Goal: Information Seeking & Learning: Check status

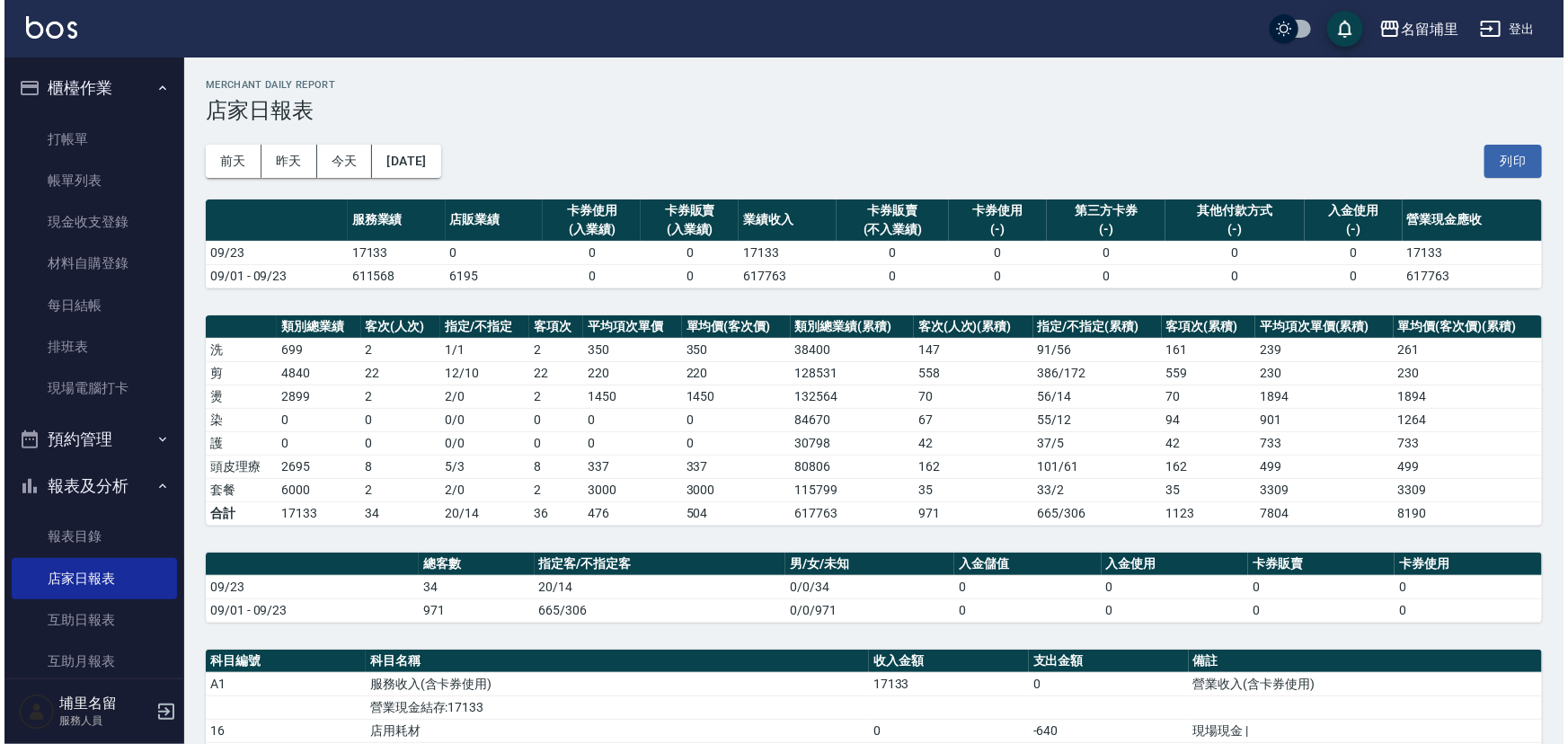
scroll to position [368, 0]
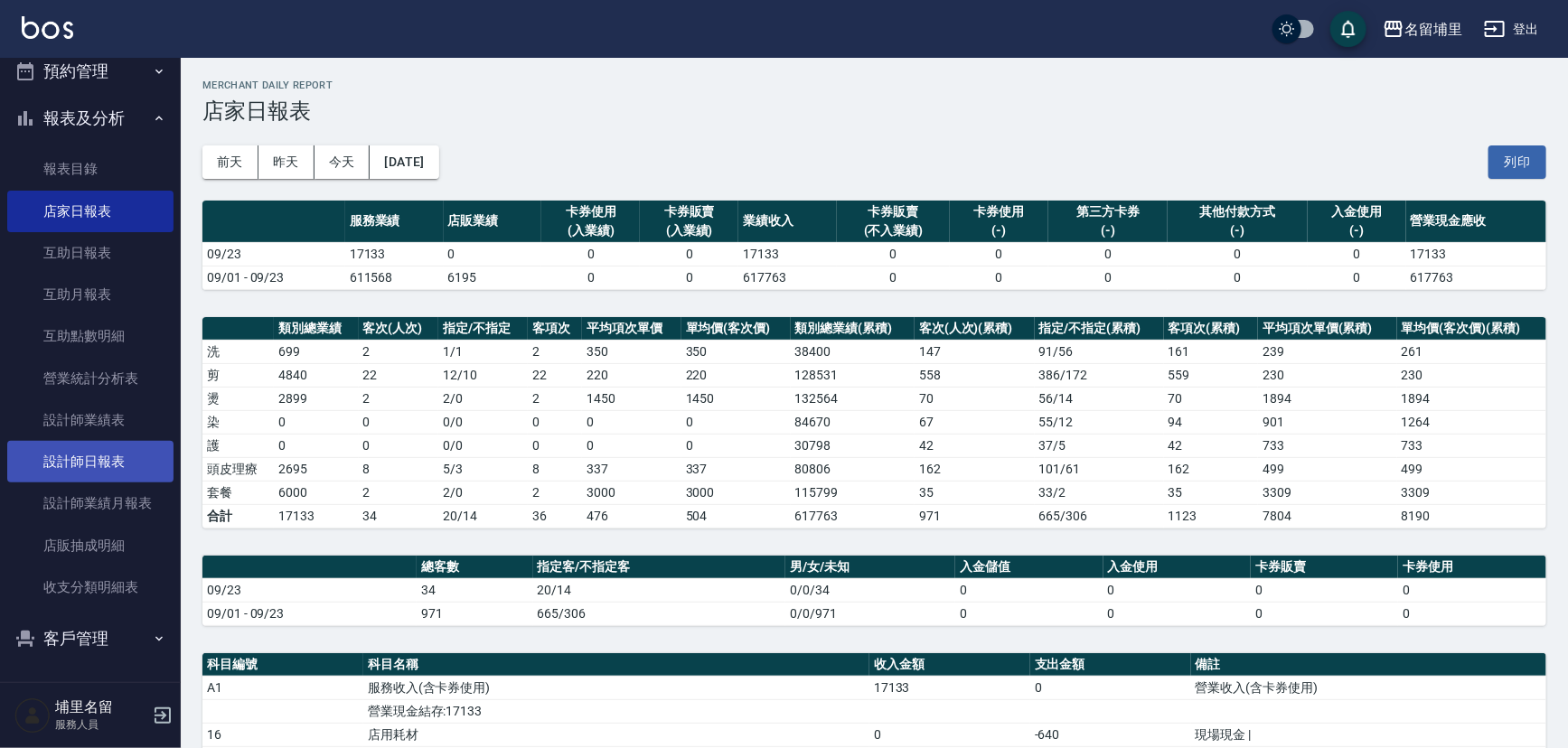
drag, startPoint x: 129, startPoint y: 472, endPoint x: 145, endPoint y: 472, distance: 16.0
click at [129, 472] on link "設計師日報表" at bounding box center [90, 461] width 166 height 41
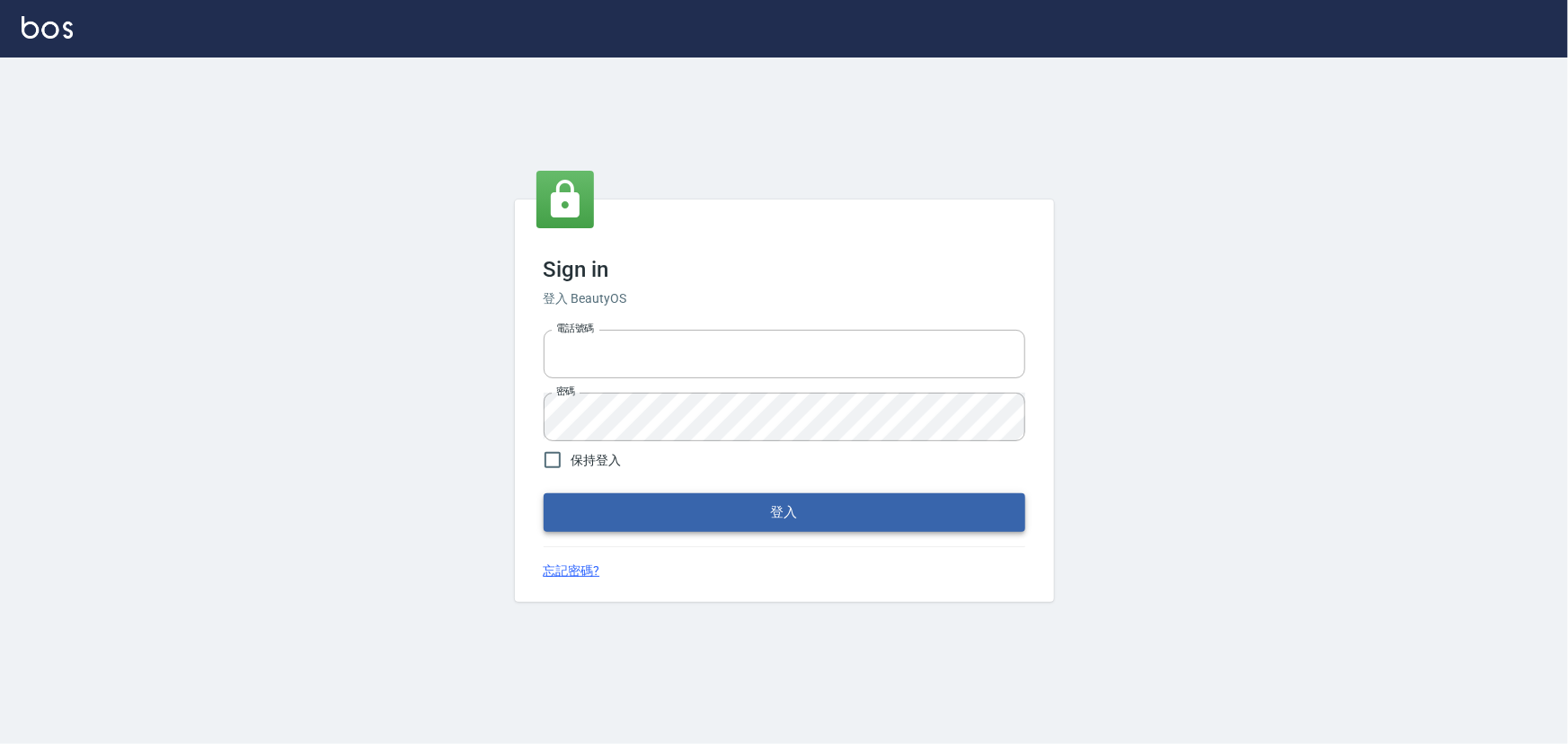
type input "2988528"
click at [624, 509] on button "登入" at bounding box center [785, 512] width 482 height 37
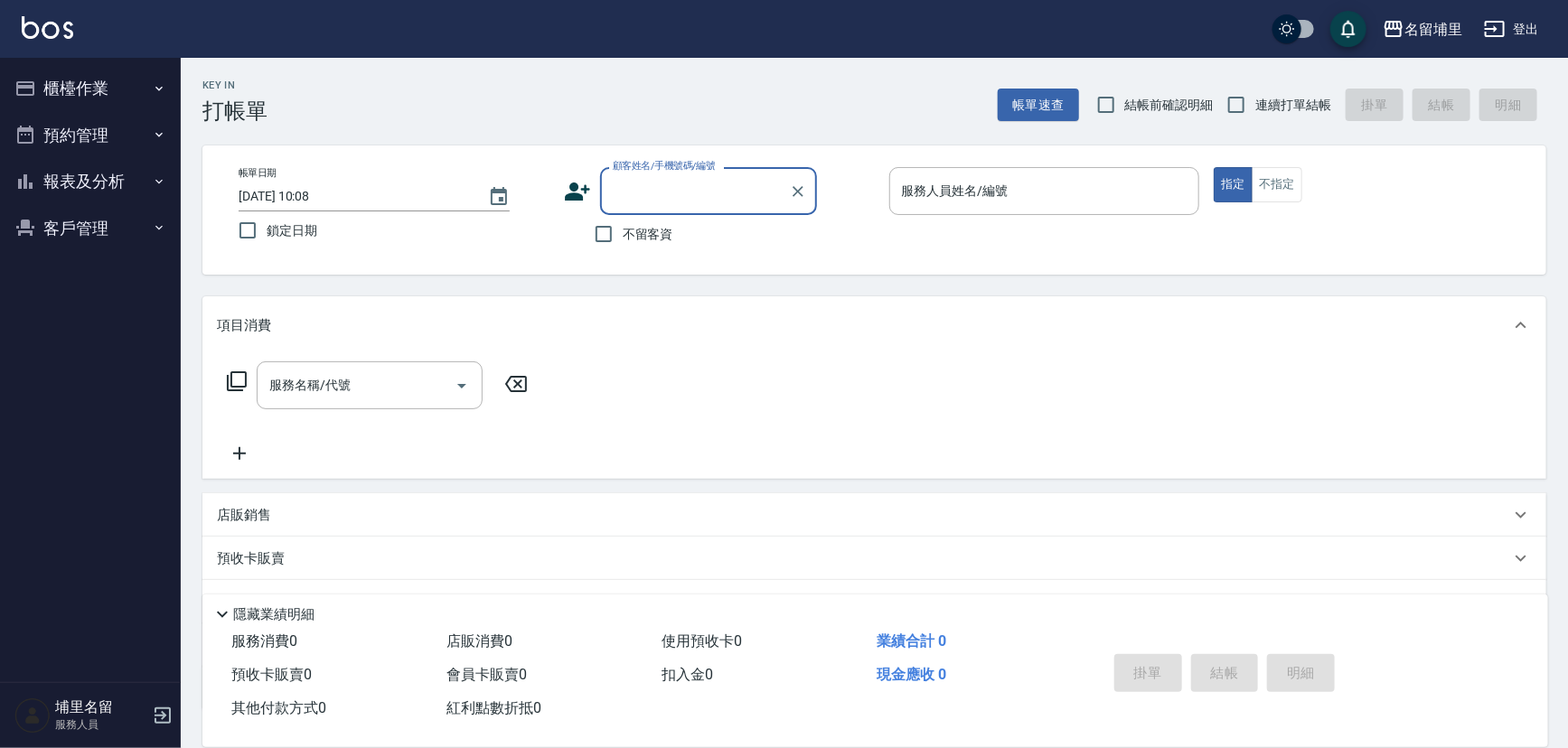
click at [102, 188] on button "報表及分析" at bounding box center [90, 181] width 166 height 47
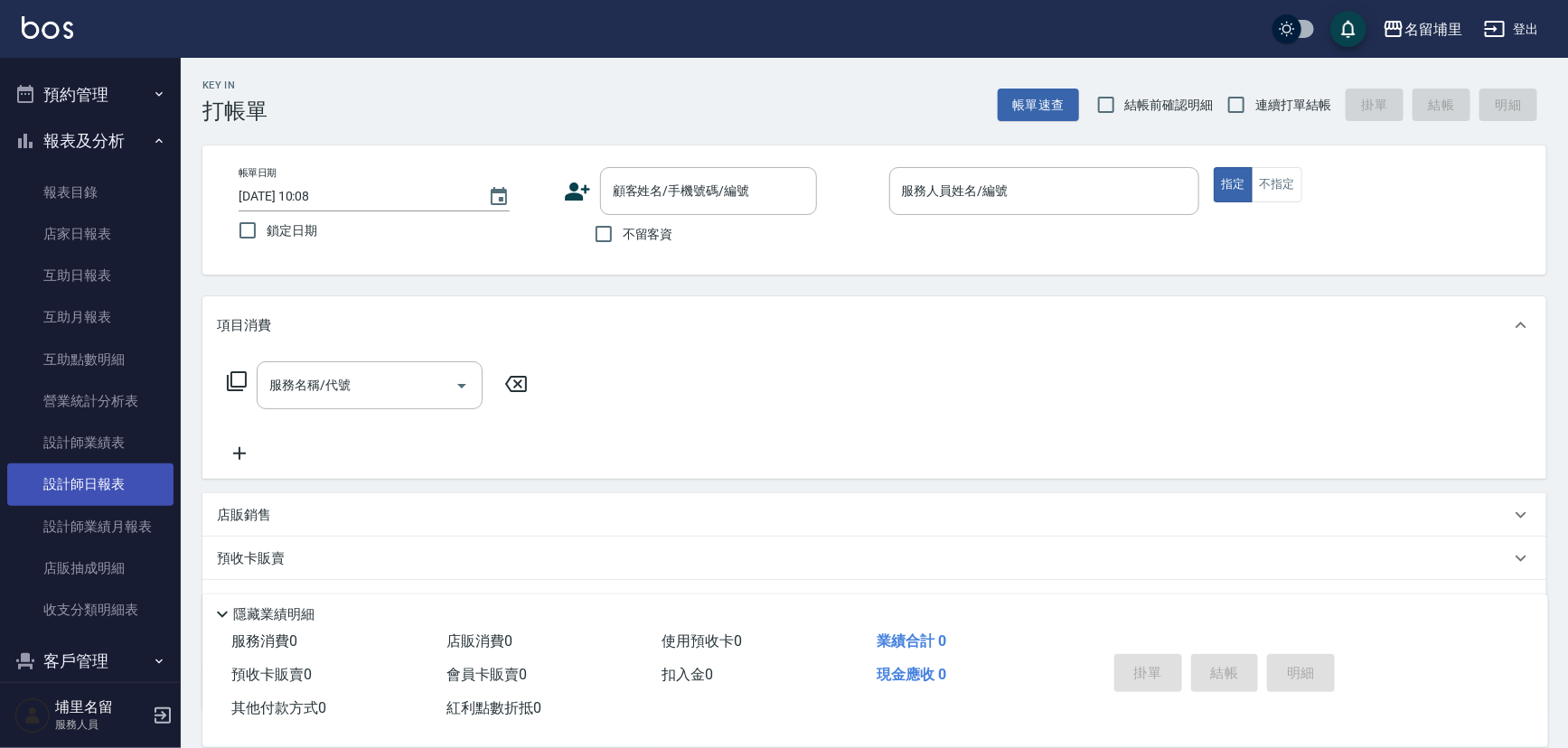
scroll to position [63, 0]
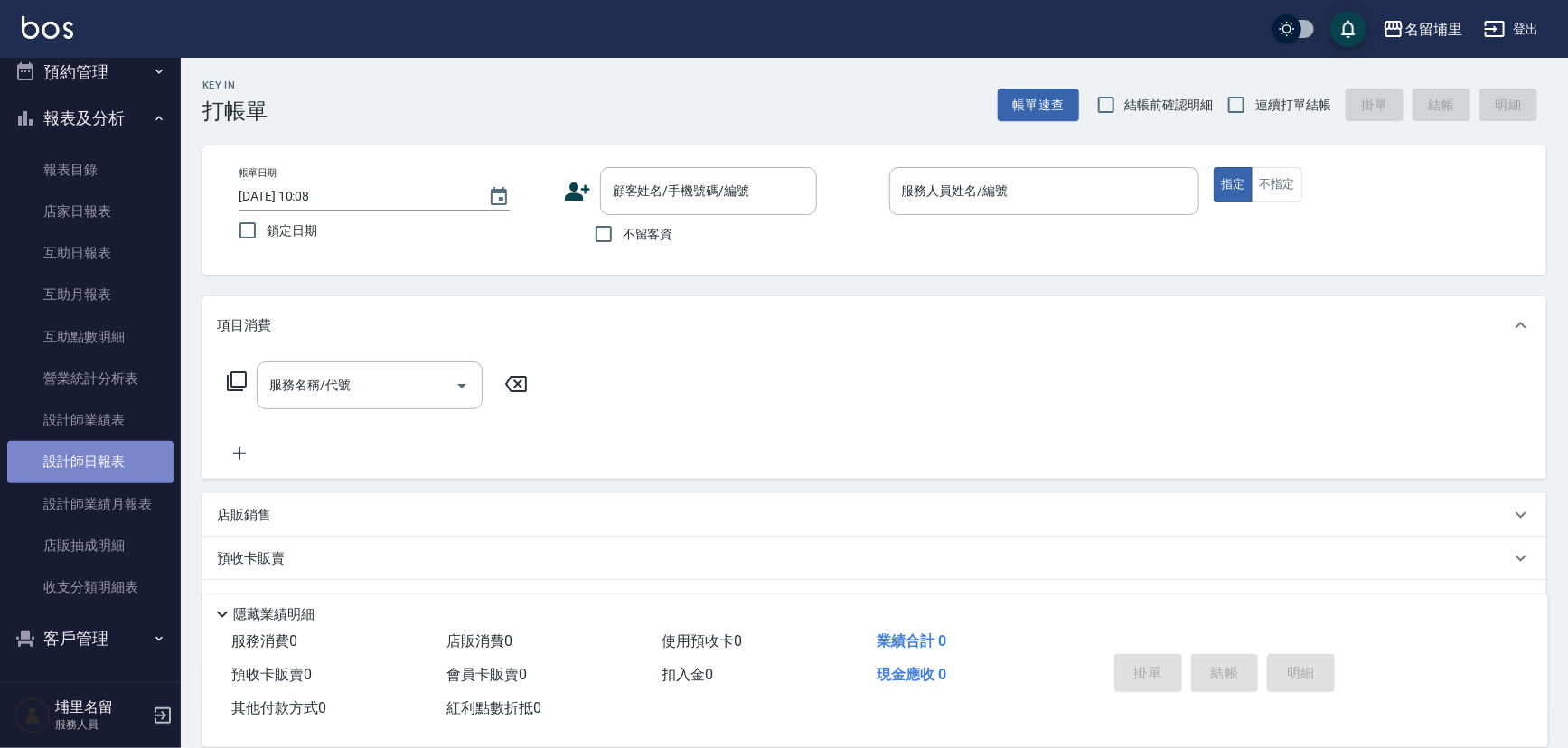
click at [136, 443] on link "設計師日報表" at bounding box center [90, 461] width 166 height 41
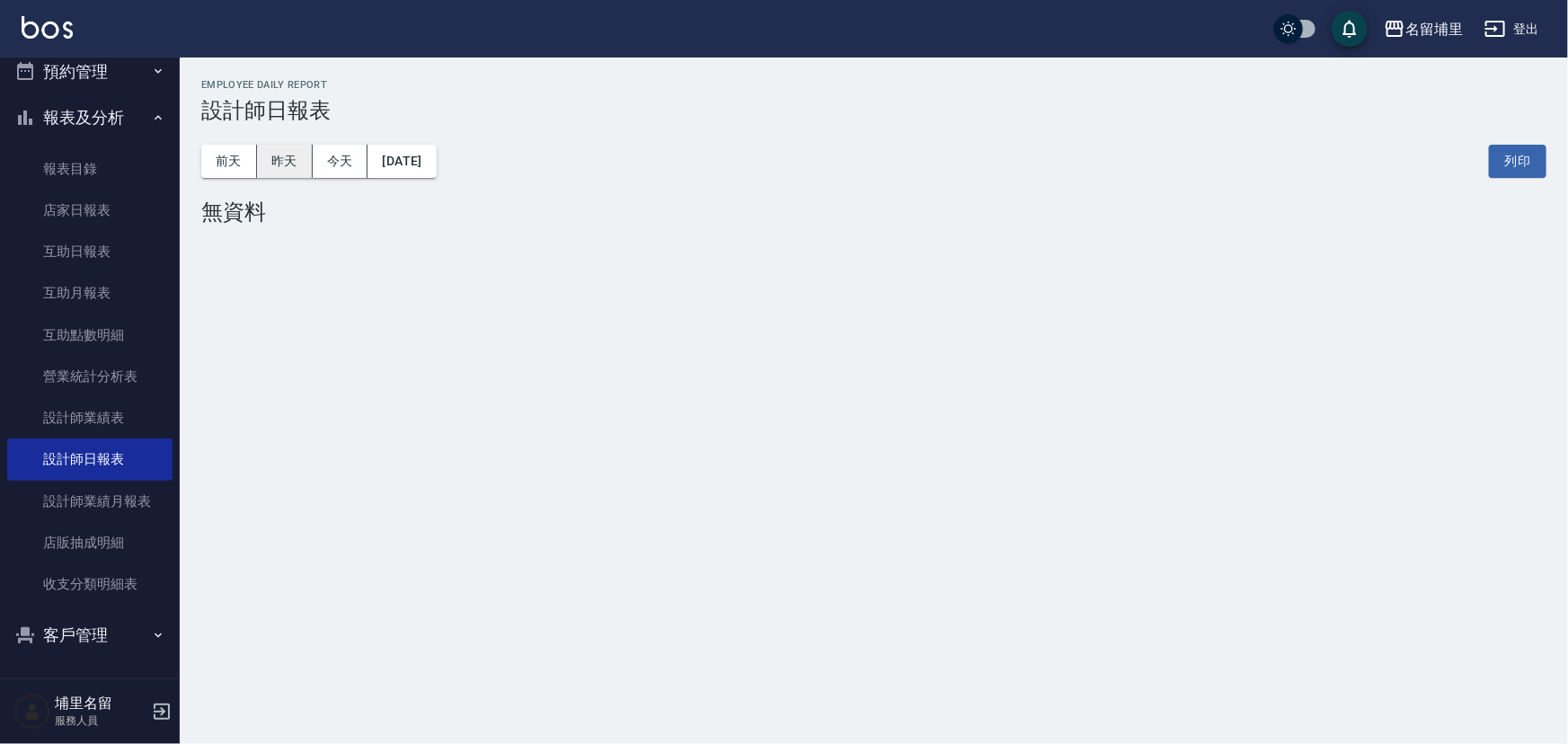
click at [304, 164] on button "昨天" at bounding box center [285, 161] width 55 height 33
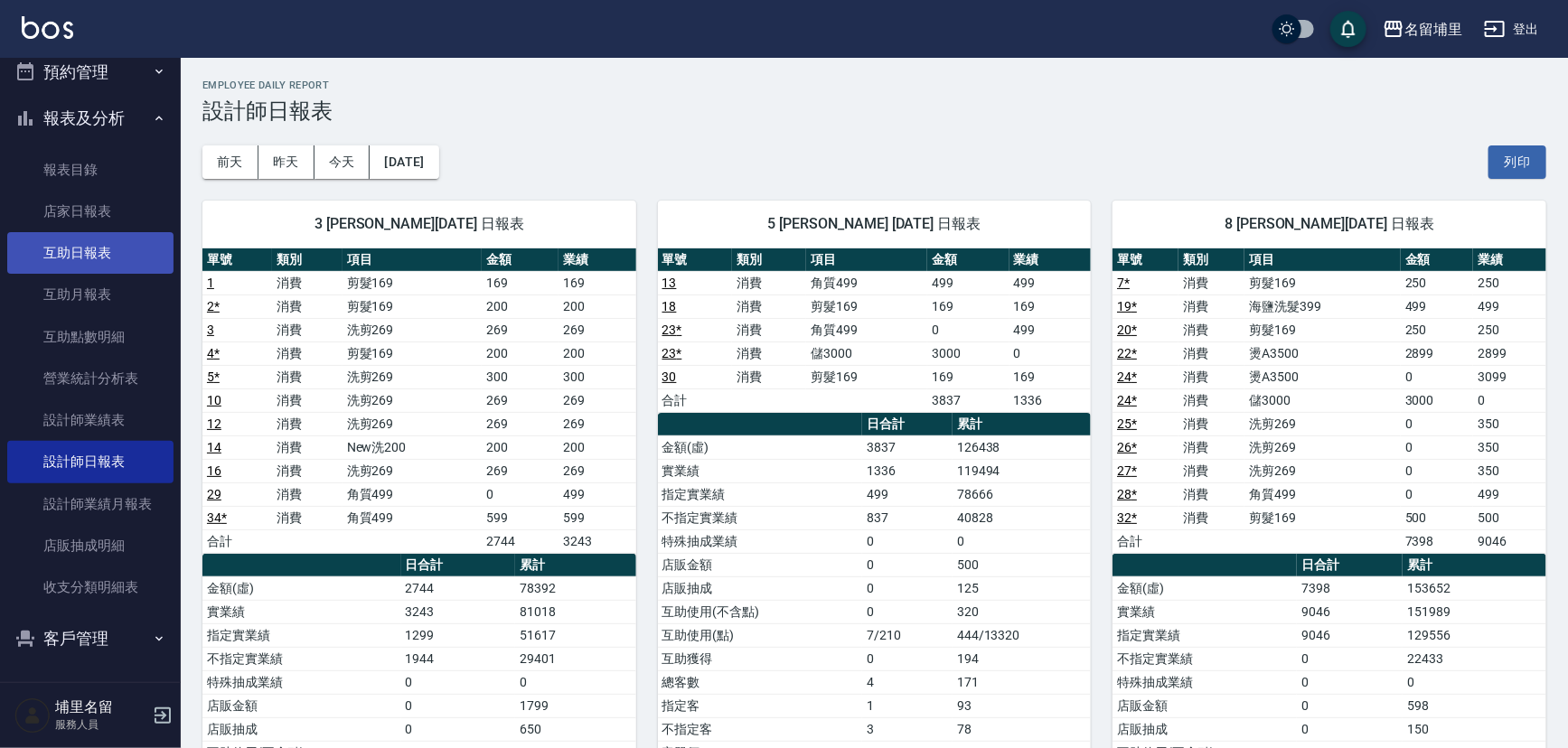
click at [155, 258] on link "互助日報表" at bounding box center [90, 252] width 166 height 41
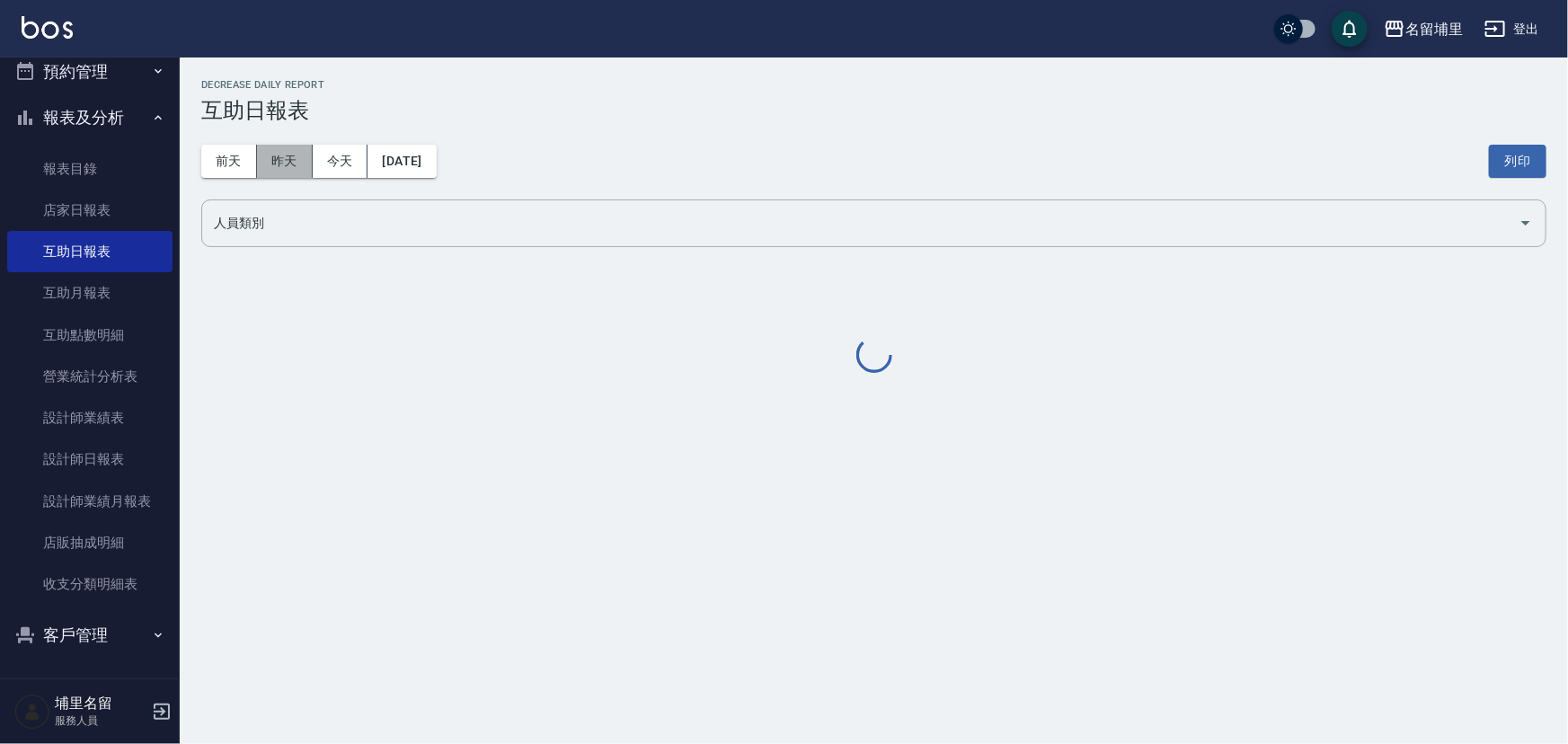
click at [299, 169] on button "昨天" at bounding box center [285, 161] width 55 height 33
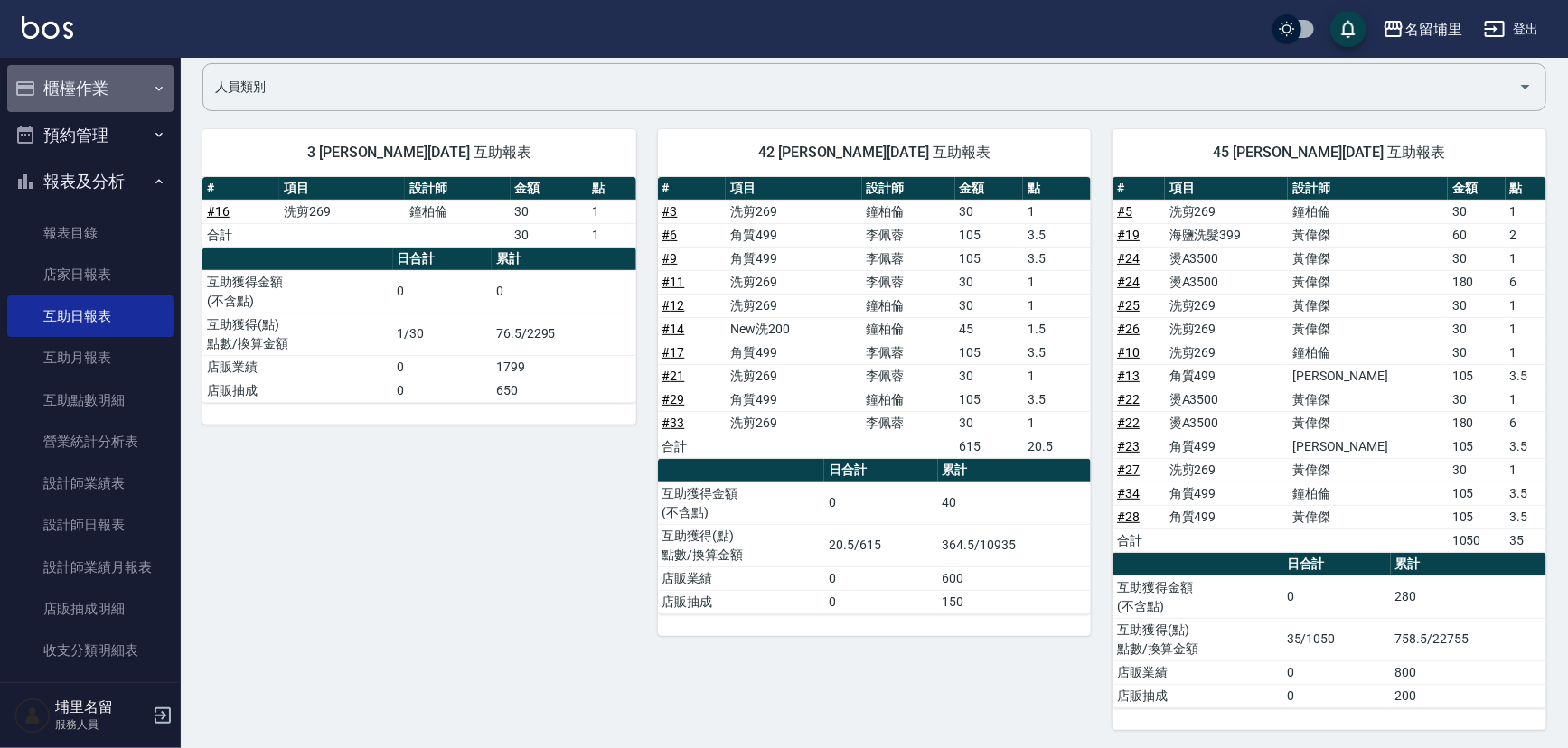
click at [140, 97] on button "櫃檯作業" at bounding box center [90, 88] width 166 height 47
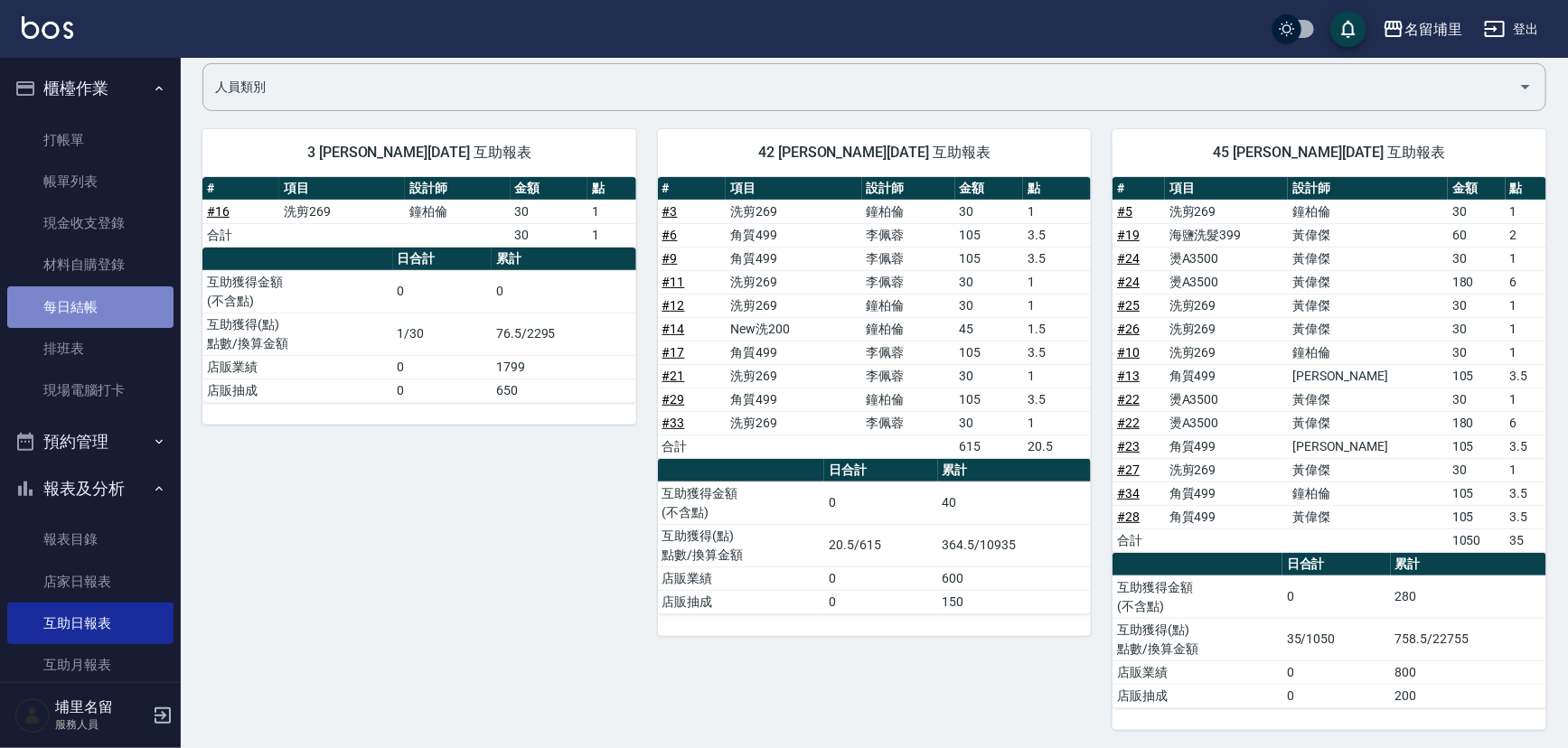
click at [110, 310] on link "每日結帳" at bounding box center [90, 307] width 166 height 41
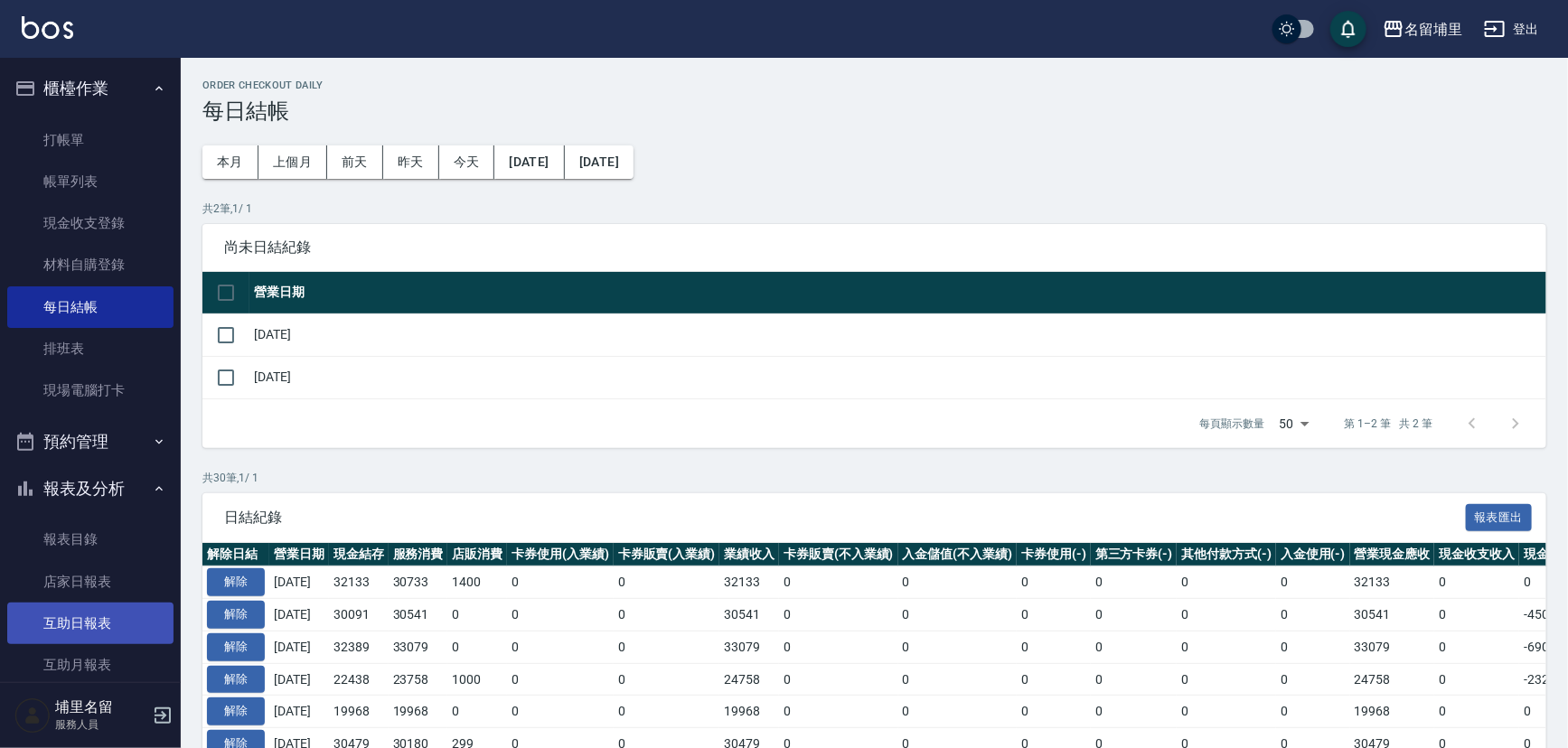
click at [122, 623] on link "互助日報表" at bounding box center [90, 623] width 166 height 41
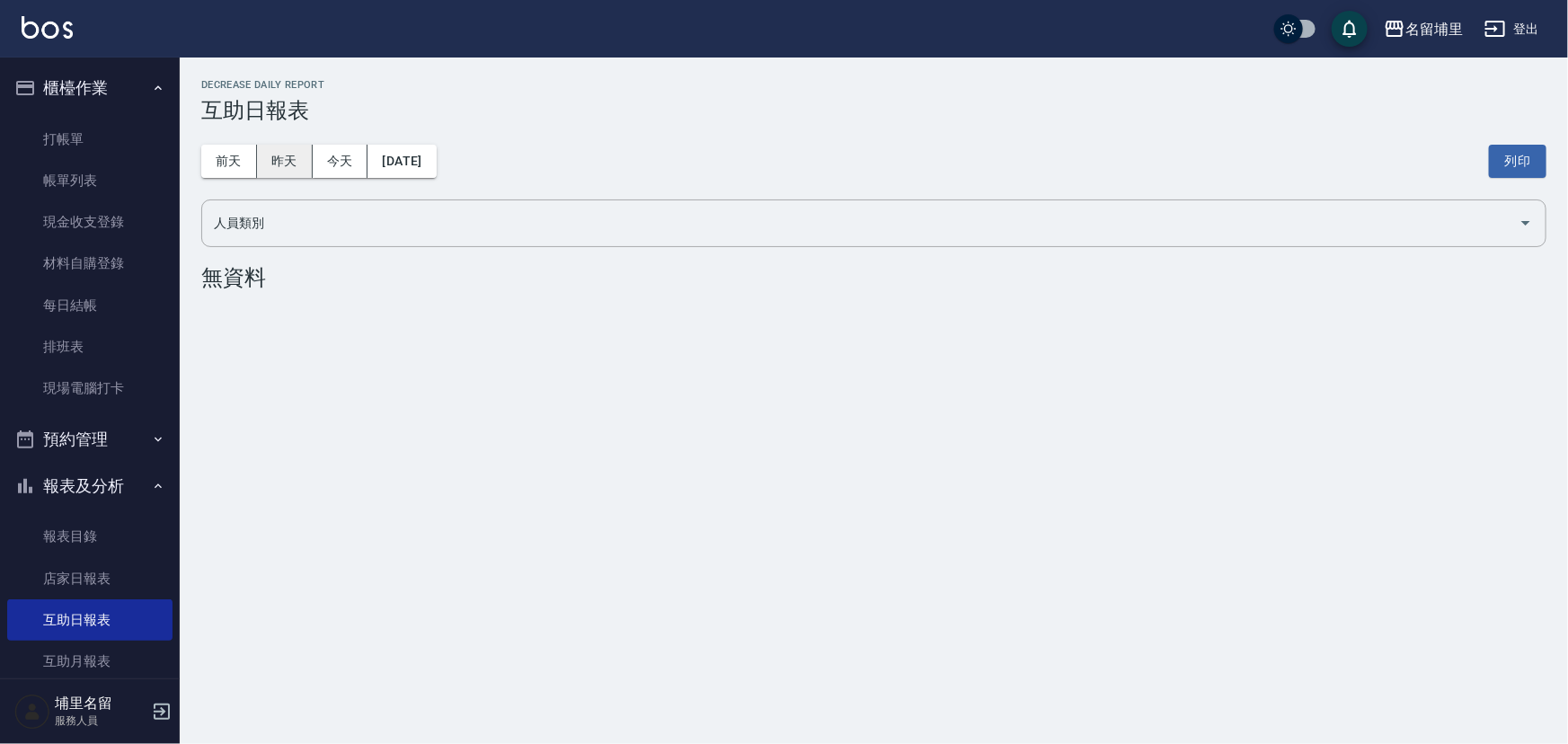
click at [298, 166] on button "昨天" at bounding box center [285, 161] width 55 height 33
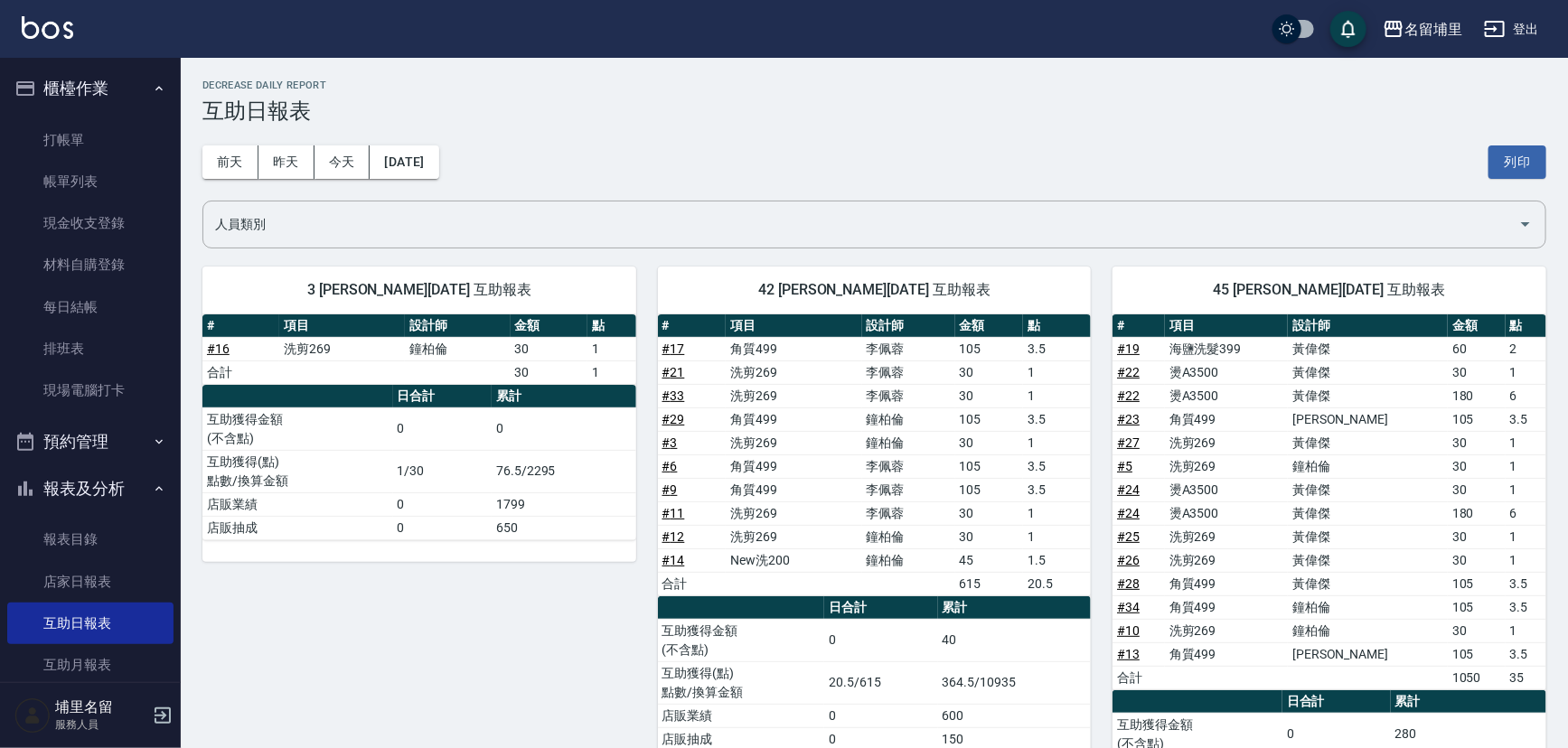
click at [1124, 352] on link "# 19" at bounding box center [1127, 348] width 22 height 14
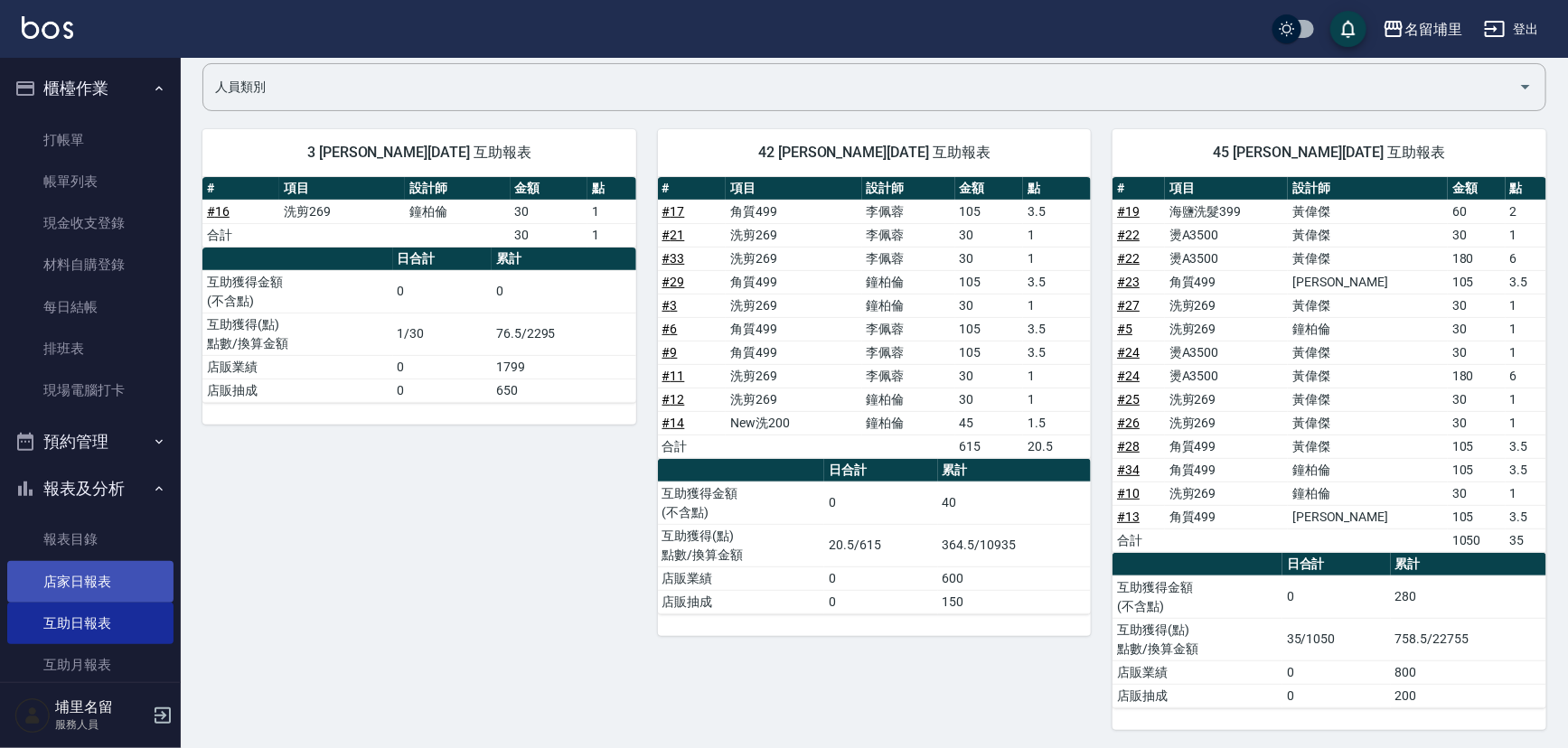
scroll to position [328, 0]
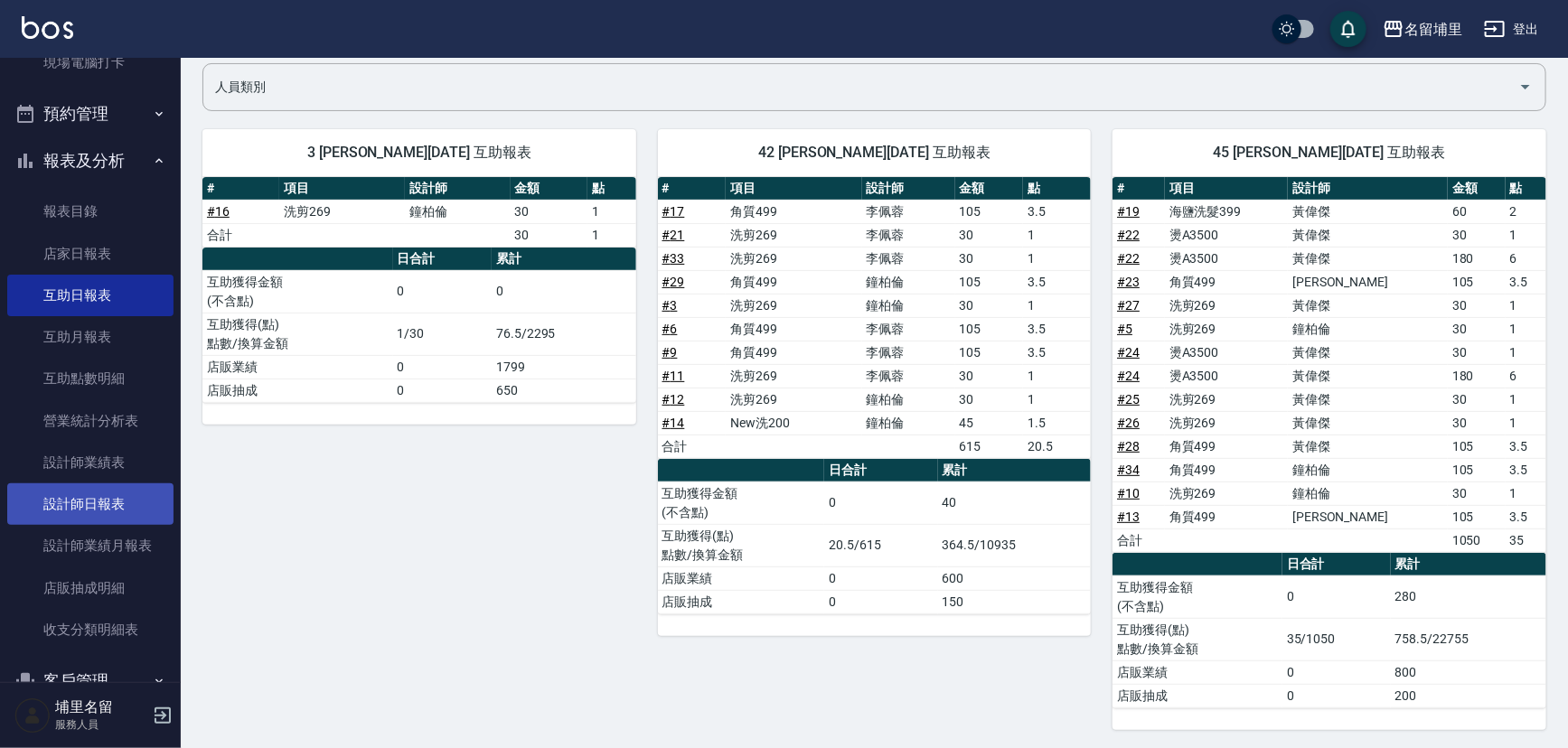
click at [107, 484] on link "設計師日報表" at bounding box center [90, 504] width 166 height 41
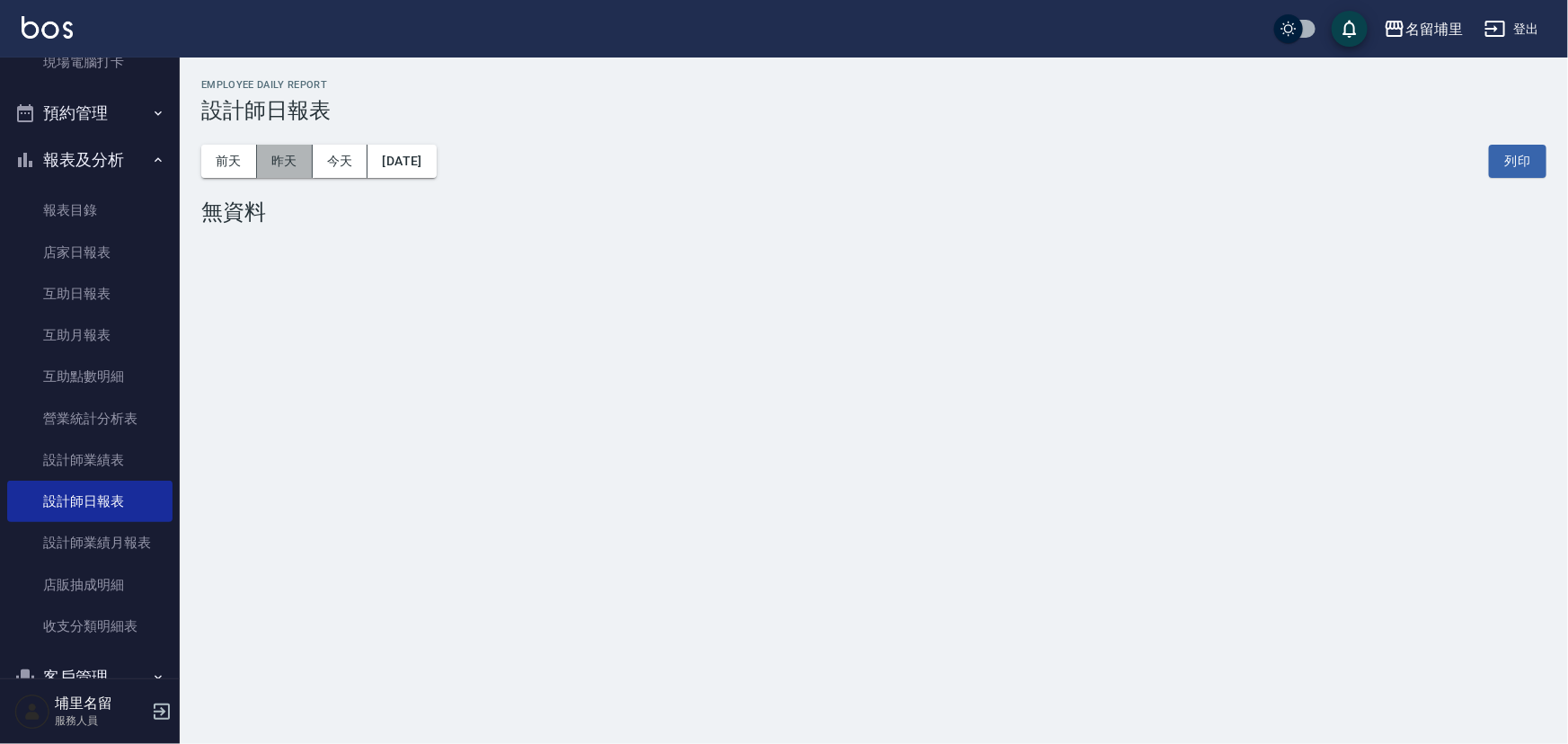
click at [295, 161] on button "昨天" at bounding box center [285, 161] width 55 height 33
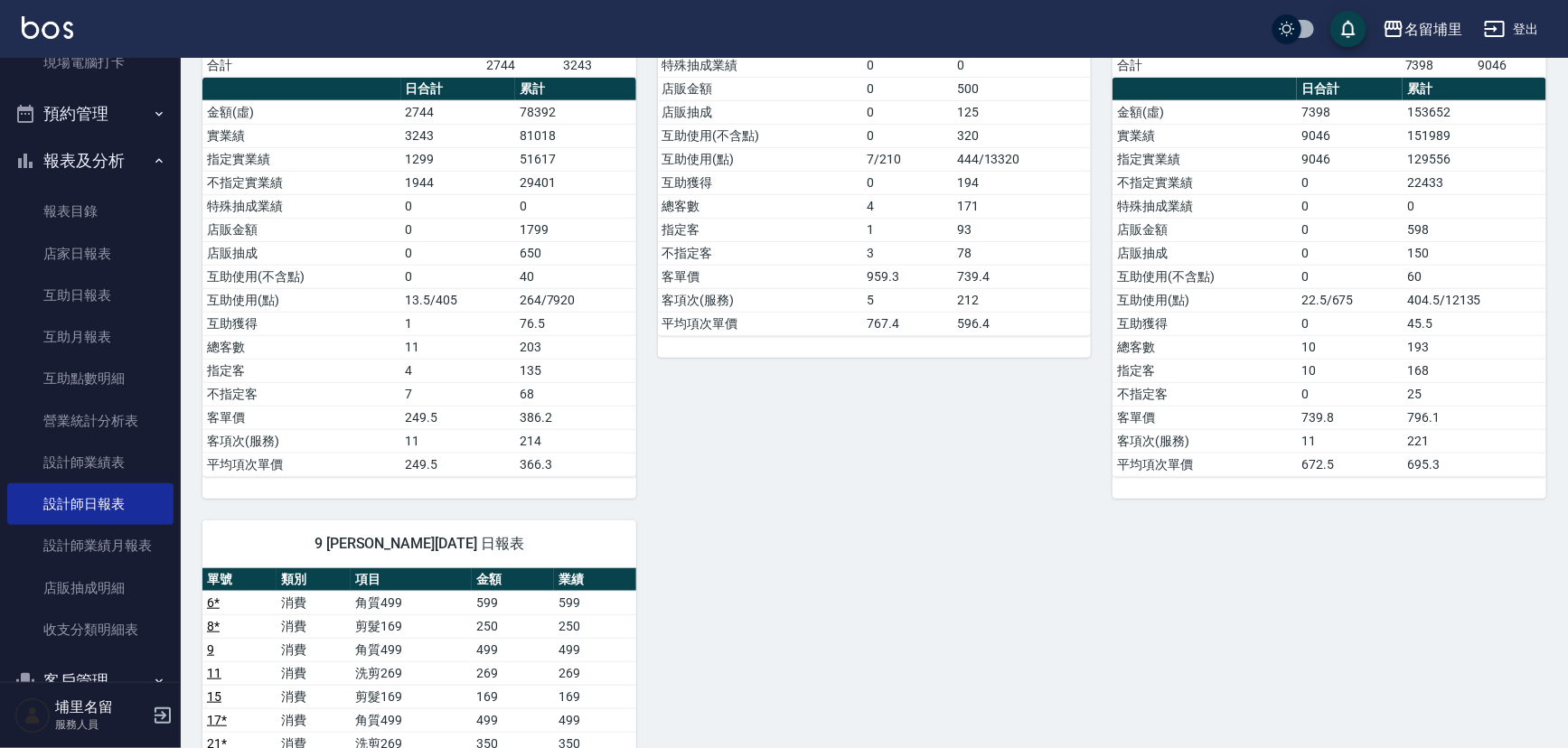
scroll to position [657, 0]
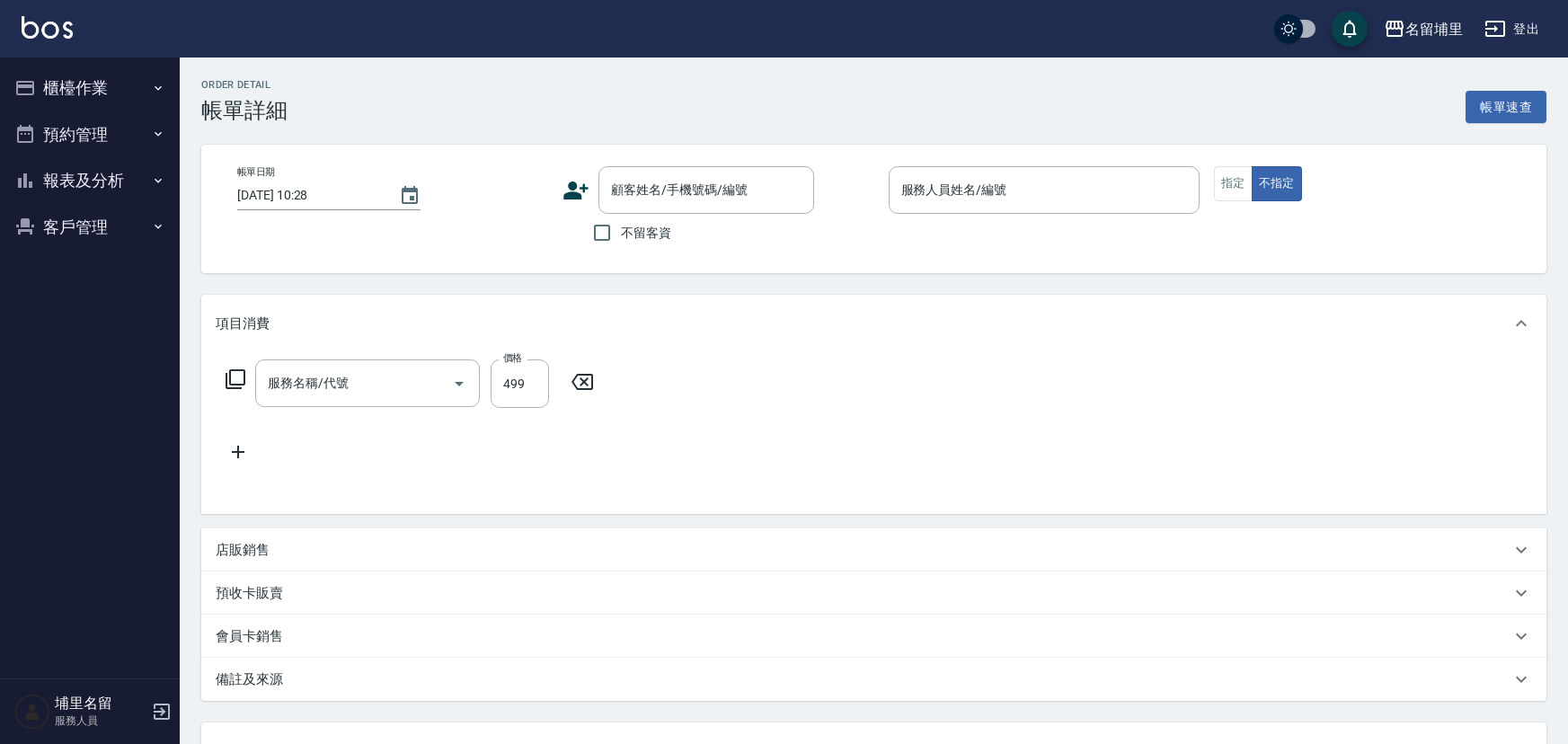
type input "[DATE] 18:37"
checkbox input "true"
type input "黃偉傑-8"
type input "海鹽洗髮399(1399)"
